Goal: Information Seeking & Learning: Check status

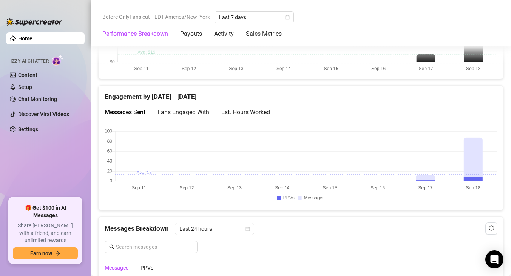
scroll to position [502, 0]
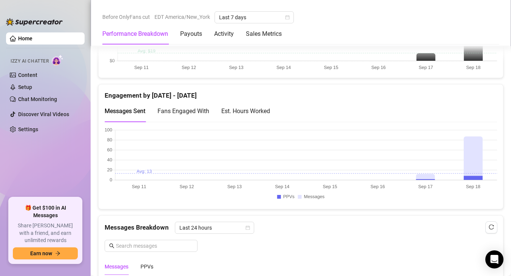
click at [280, 198] on canvas at bounding box center [301, 166] width 392 height 76
click at [281, 198] on canvas at bounding box center [301, 166] width 392 height 76
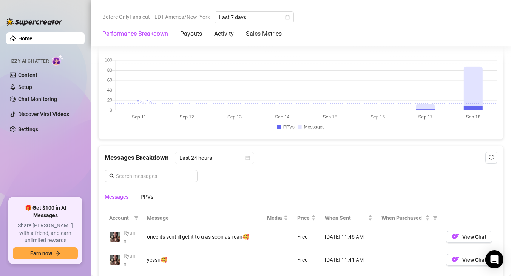
scroll to position [586, 0]
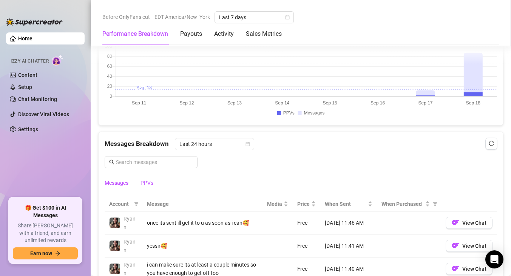
click at [147, 181] on div "PPVs" at bounding box center [146, 183] width 13 height 8
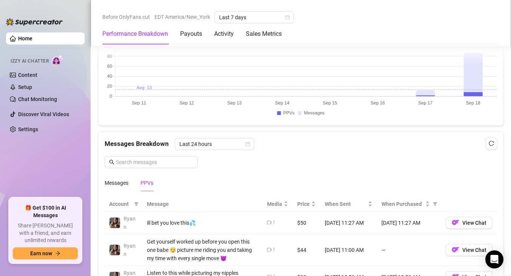
click at [149, 186] on div "PPVs" at bounding box center [146, 183] width 13 height 8
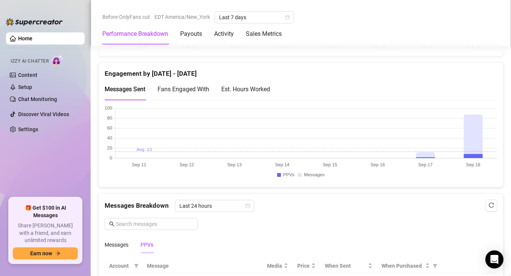
scroll to position [520, 0]
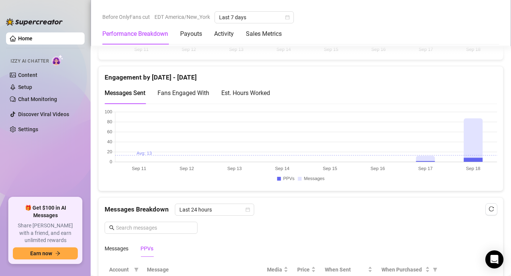
click at [183, 96] on span "Fans Engaged With" at bounding box center [183, 92] width 52 height 7
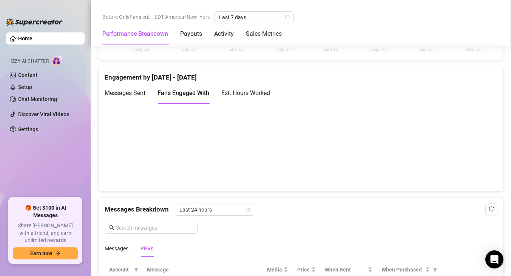
click at [134, 96] on span "Messages Sent" at bounding box center [125, 92] width 41 height 7
click at [476, 160] on canvas at bounding box center [301, 148] width 392 height 76
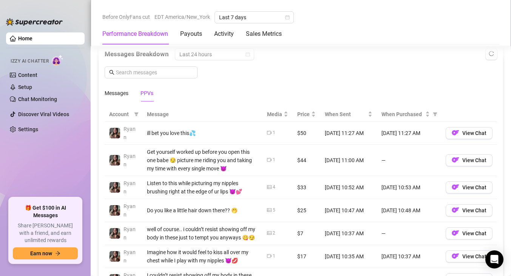
scroll to position [676, 0]
click at [145, 96] on div "PPVs" at bounding box center [146, 93] width 13 height 8
click at [119, 97] on div "Messages" at bounding box center [117, 93] width 24 height 8
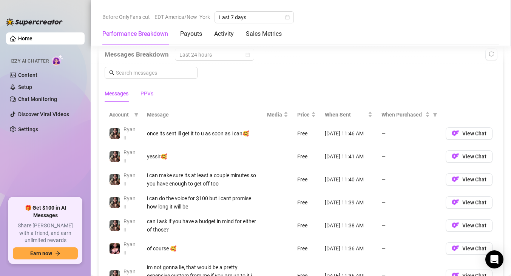
click at [143, 94] on div "PPVs" at bounding box center [146, 93] width 13 height 8
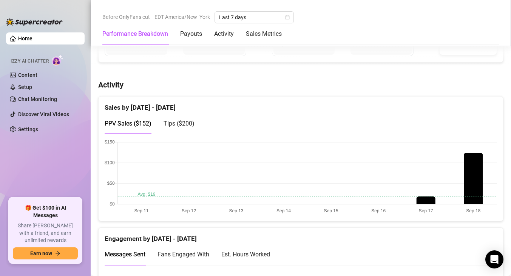
scroll to position [361, 0]
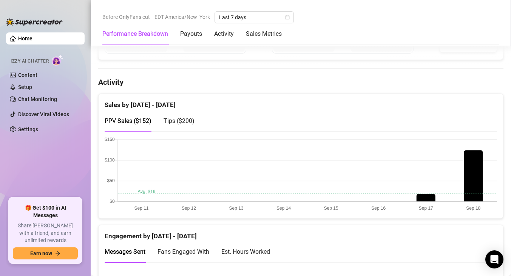
click at [182, 123] on span "Tips ( $200 )" at bounding box center [179, 120] width 31 height 7
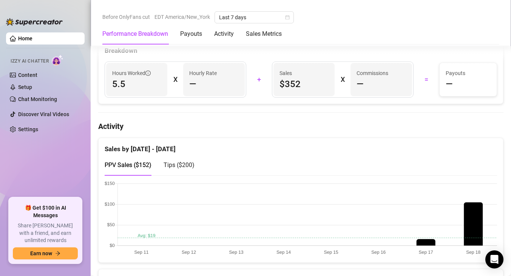
scroll to position [326, 0]
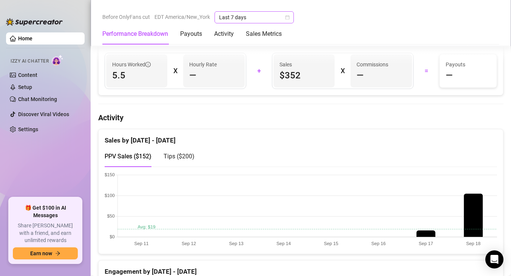
click at [248, 18] on span "Last 7 days" at bounding box center [254, 17] width 70 height 11
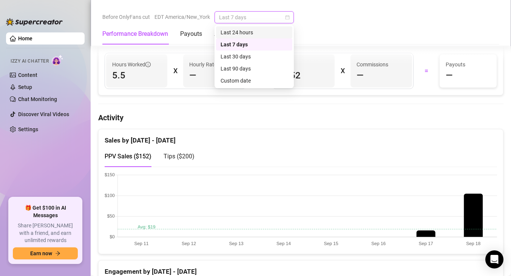
click at [245, 30] on div "Last 24 hours" at bounding box center [254, 32] width 67 height 8
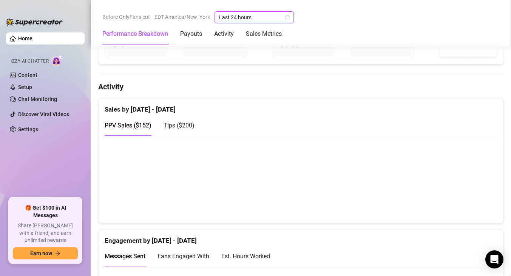
scroll to position [363, 0]
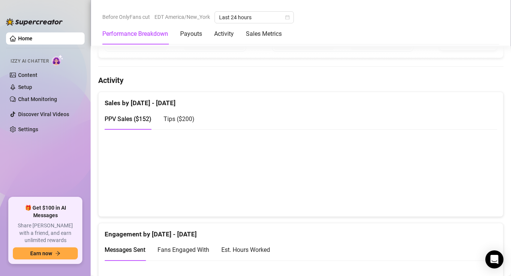
click at [195, 121] on div "PPV Sales ( $152 ) Tips ( $200 )" at bounding box center [301, 119] width 392 height 22
click at [188, 122] on span "Tips ( $200 )" at bounding box center [179, 119] width 31 height 7
